Goal: Transaction & Acquisition: Purchase product/service

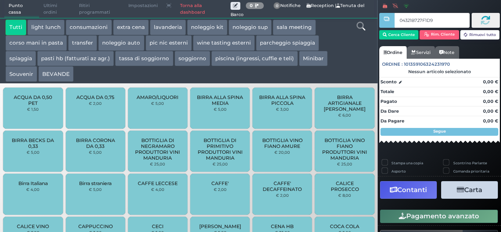
type input "04321B727F1D95"
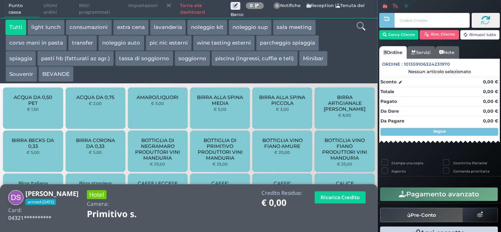
click at [119, 29] on button "extra cena" at bounding box center [131, 28] width 36 height 16
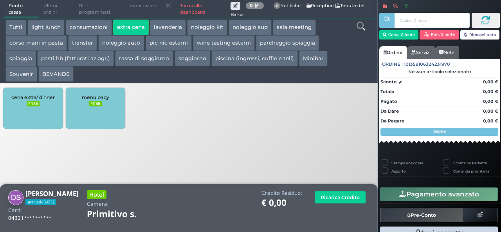
click at [34, 99] on span "cena extra/ dinner" at bounding box center [32, 97] width 43 height 6
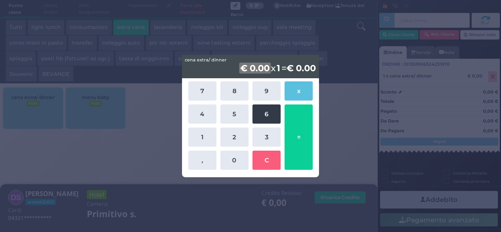
click at [264, 120] on button "6" at bounding box center [266, 113] width 28 height 19
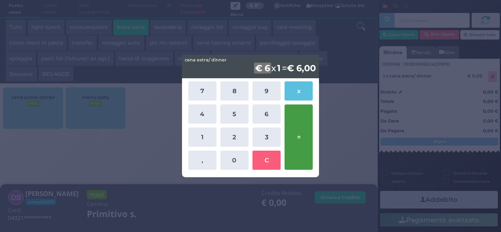
click at [293, 143] on button "=" at bounding box center [298, 136] width 28 height 65
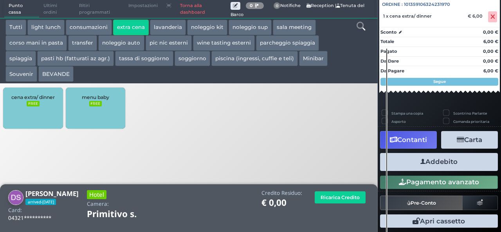
scroll to position [86, 0]
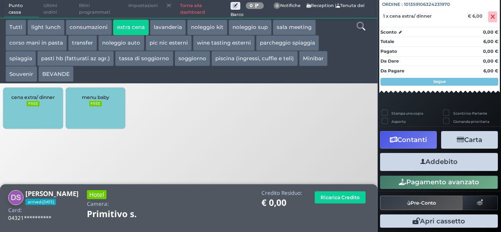
click at [449, 166] on button "Addebito" at bounding box center [439, 162] width 118 height 18
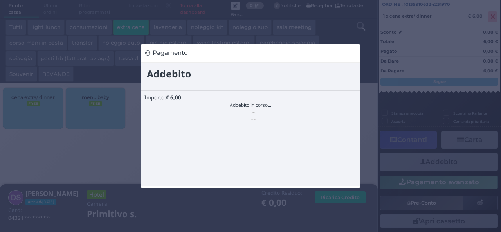
scroll to position [0, 0]
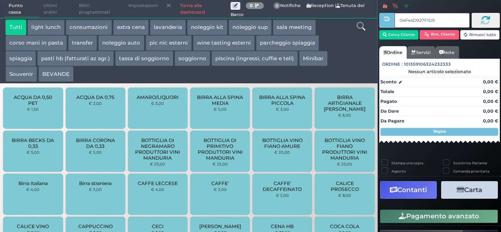
type input "04F44D927F1D94"
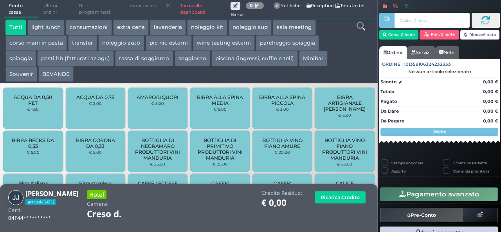
click at [141, 27] on button "extra cena" at bounding box center [131, 28] width 36 height 16
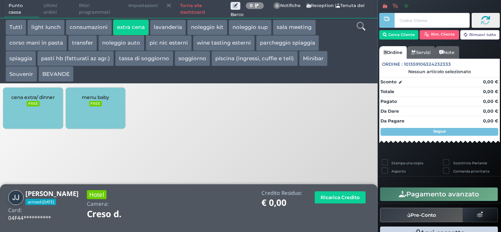
click at [16, 112] on div "cena extra/ dinner FREE" at bounding box center [32, 108] width 59 height 41
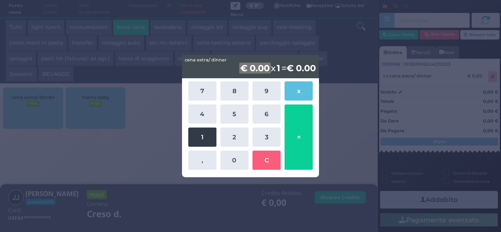
click at [204, 141] on button "1" at bounding box center [202, 136] width 28 height 19
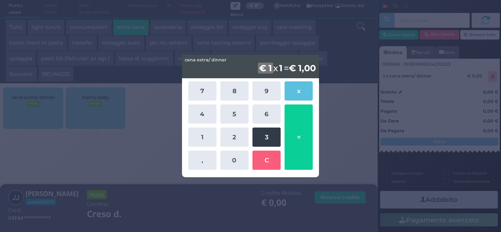
click at [276, 136] on button "3" at bounding box center [266, 136] width 28 height 19
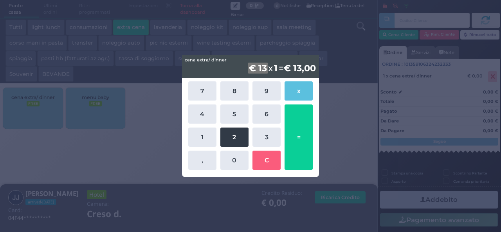
click at [235, 136] on button "2" at bounding box center [234, 136] width 28 height 19
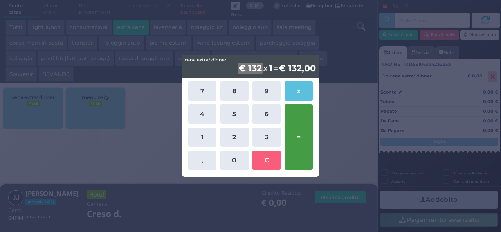
click at [302, 141] on button "=" at bounding box center [298, 136] width 28 height 65
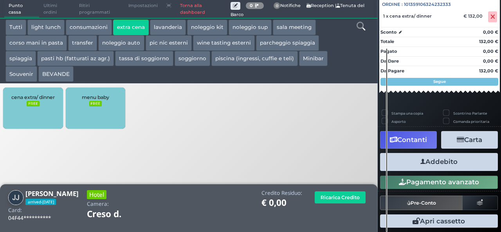
scroll to position [86, 0]
click at [450, 162] on button "Addebito" at bounding box center [439, 162] width 118 height 18
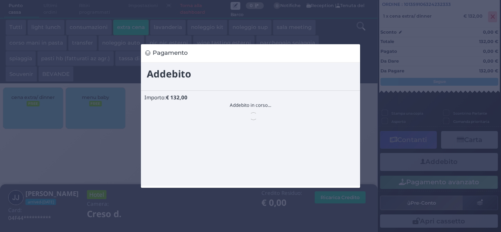
scroll to position [0, 0]
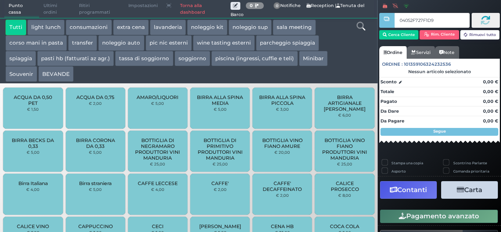
type input "04052F727F1D91"
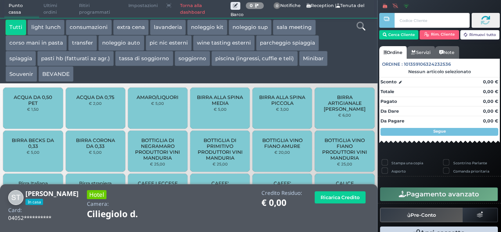
click at [133, 27] on button "extra cena" at bounding box center [131, 28] width 36 height 16
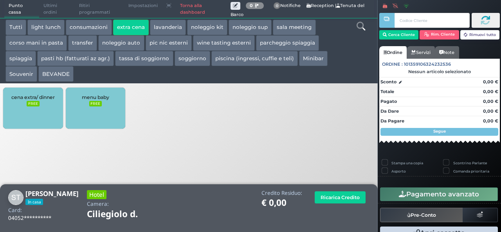
click at [16, 109] on div "cena extra/ dinner FREE" at bounding box center [32, 108] width 59 height 41
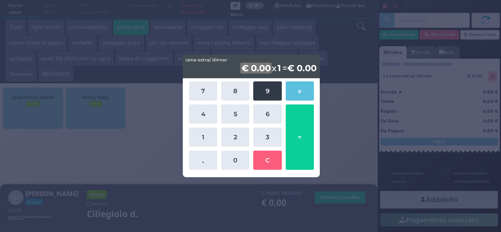
click at [274, 90] on button "9" at bounding box center [267, 90] width 28 height 19
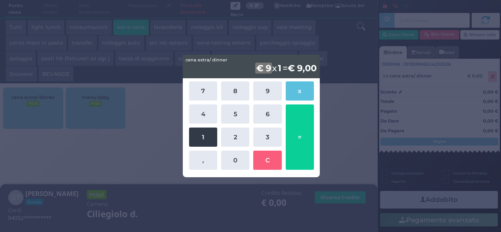
click at [206, 135] on button "1" at bounding box center [203, 136] width 28 height 19
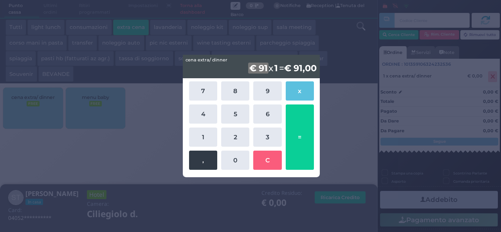
click at [198, 168] on button "," at bounding box center [203, 160] width 28 height 19
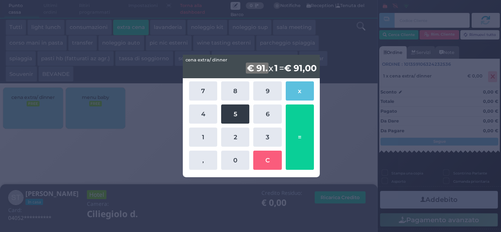
click at [235, 121] on button "5" at bounding box center [235, 113] width 28 height 19
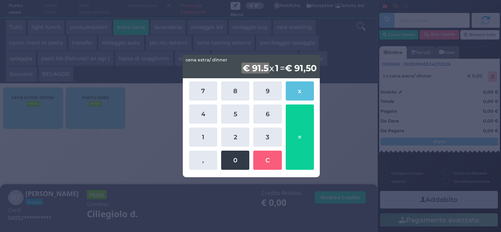
click at [232, 155] on button "0" at bounding box center [235, 160] width 28 height 19
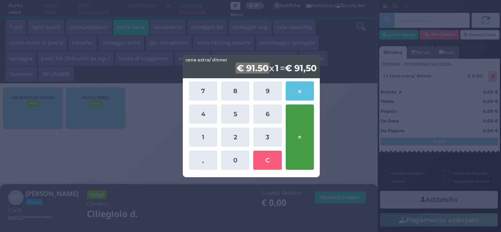
click at [301, 130] on button "=" at bounding box center [299, 136] width 28 height 65
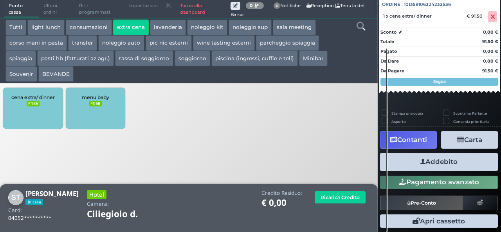
scroll to position [86, 0]
click at [447, 168] on button "Addebito" at bounding box center [439, 162] width 118 height 18
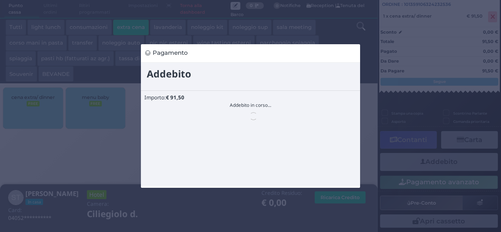
scroll to position [0, 0]
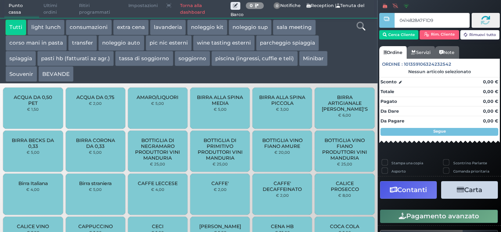
type input "0414828A7F1D91"
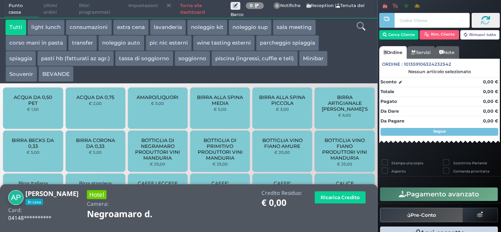
click at [127, 29] on button "extra cena" at bounding box center [131, 28] width 36 height 16
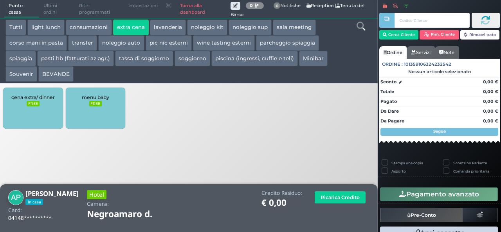
click at [47, 107] on div "cena extra/ dinner FREE" at bounding box center [32, 108] width 59 height 41
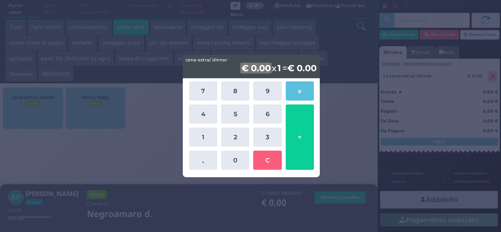
click at [273, 86] on button "9" at bounding box center [267, 90] width 28 height 19
click at [197, 142] on button "1" at bounding box center [203, 136] width 28 height 19
click at [203, 166] on button "," at bounding box center [203, 160] width 28 height 19
click at [231, 117] on button "5" at bounding box center [235, 113] width 28 height 19
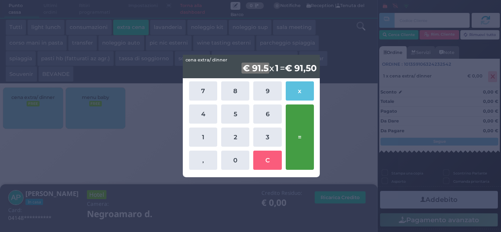
click at [295, 130] on button "=" at bounding box center [299, 136] width 28 height 65
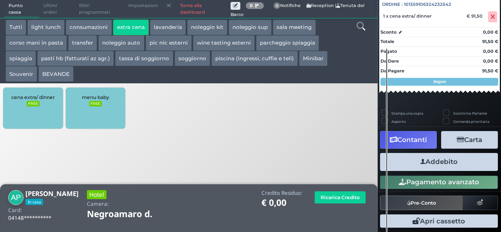
scroll to position [86, 0]
click at [442, 162] on button "Addebito" at bounding box center [439, 162] width 118 height 18
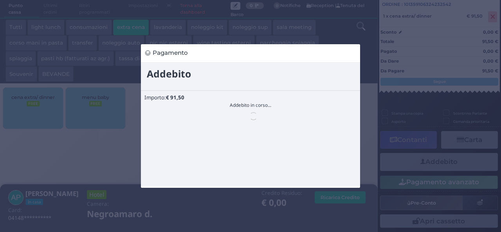
scroll to position [0, 0]
